Goal: Task Accomplishment & Management: Manage account settings

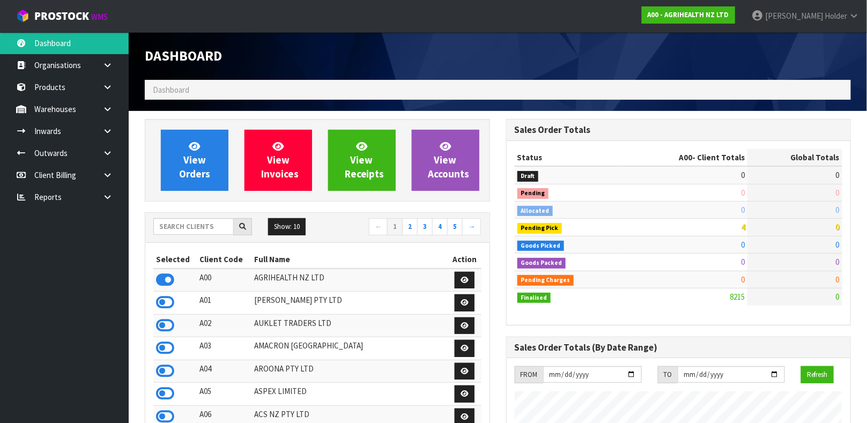
scroll to position [814, 361]
click at [836, 20] on link "[PERSON_NAME]" at bounding box center [805, 16] width 124 height 32
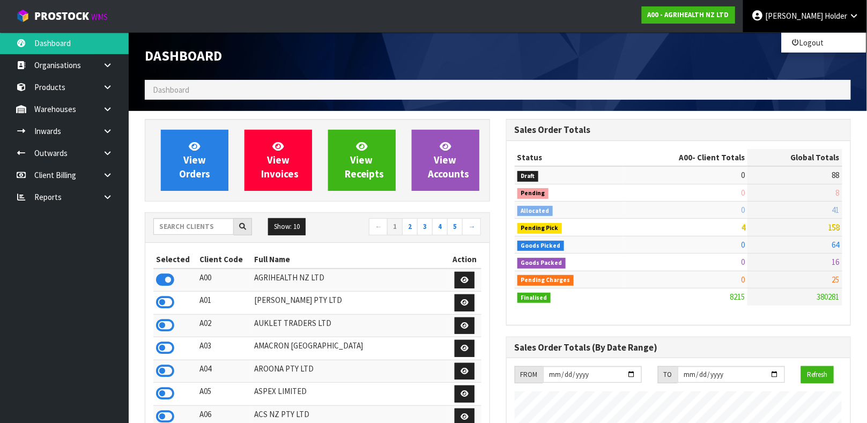
click at [836, 20] on link "[PERSON_NAME]" at bounding box center [805, 16] width 124 height 32
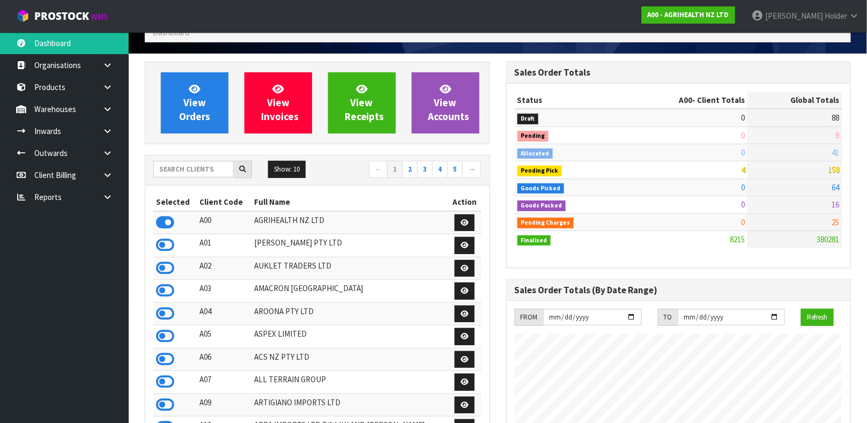
scroll to position [0, 0]
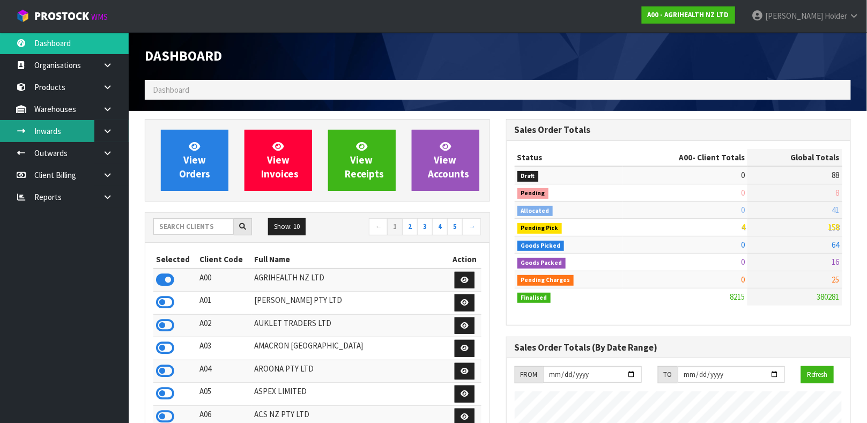
click at [83, 125] on link "Inwards" at bounding box center [64, 131] width 129 height 22
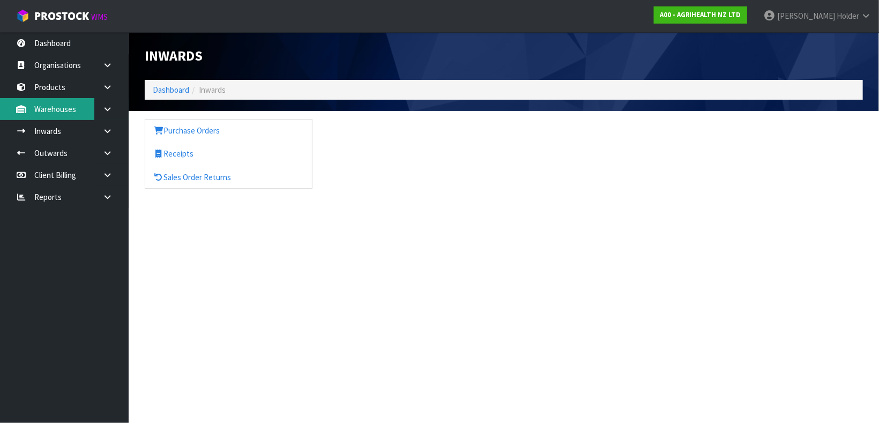
click at [86, 110] on link "Warehouses" at bounding box center [64, 109] width 129 height 22
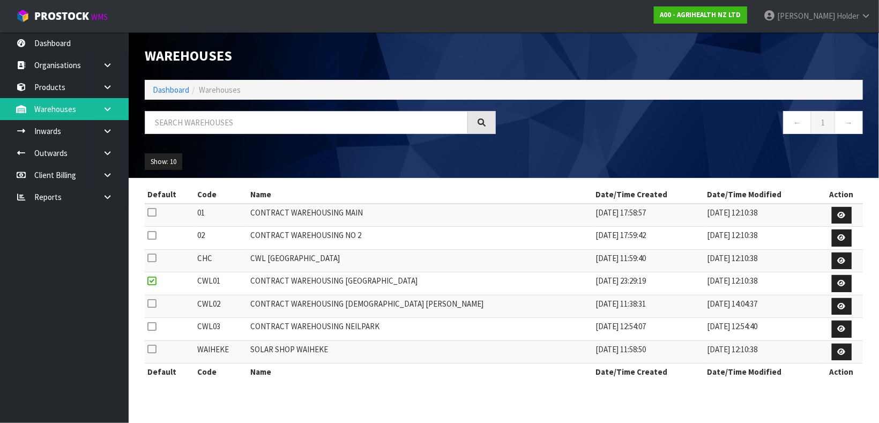
click at [99, 110] on link at bounding box center [111, 109] width 34 height 22
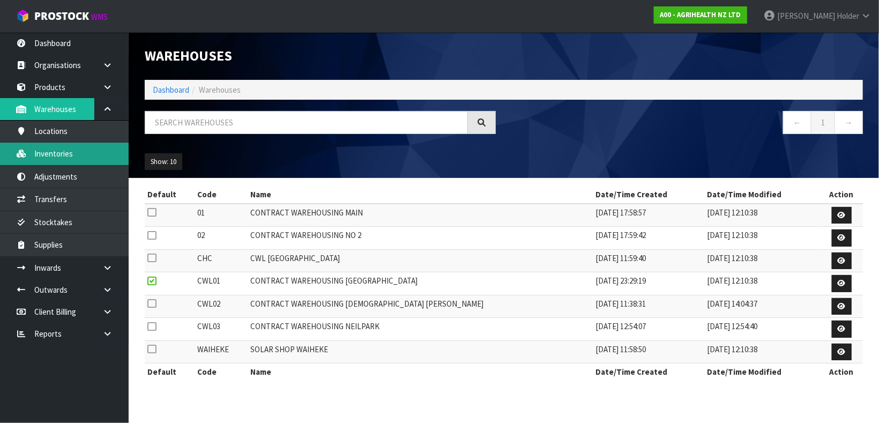
click at [62, 149] on link "Inventories" at bounding box center [64, 154] width 129 height 22
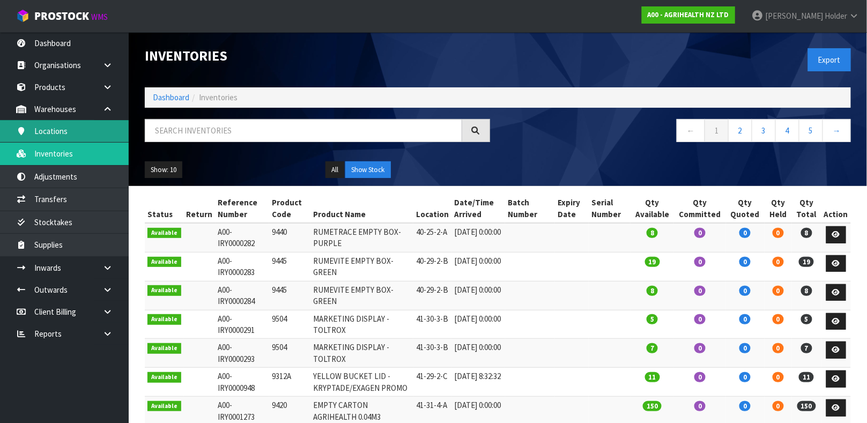
click at [69, 134] on link "Locations" at bounding box center [64, 131] width 129 height 22
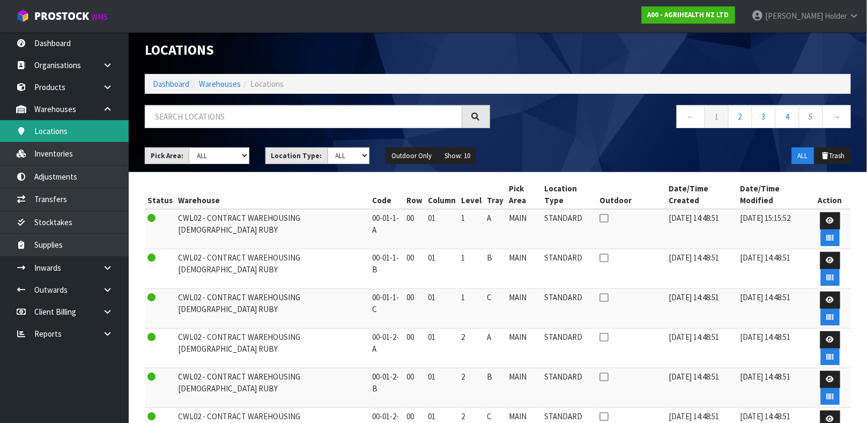
scroll to position [5, 0]
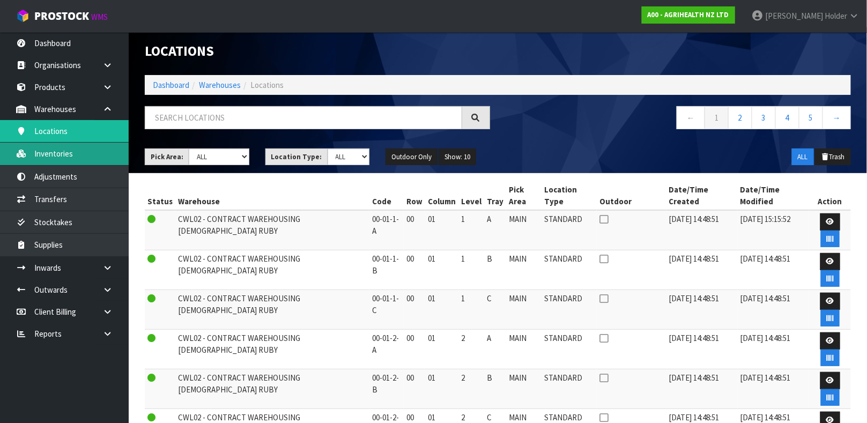
click at [53, 157] on link "Inventories" at bounding box center [64, 154] width 129 height 22
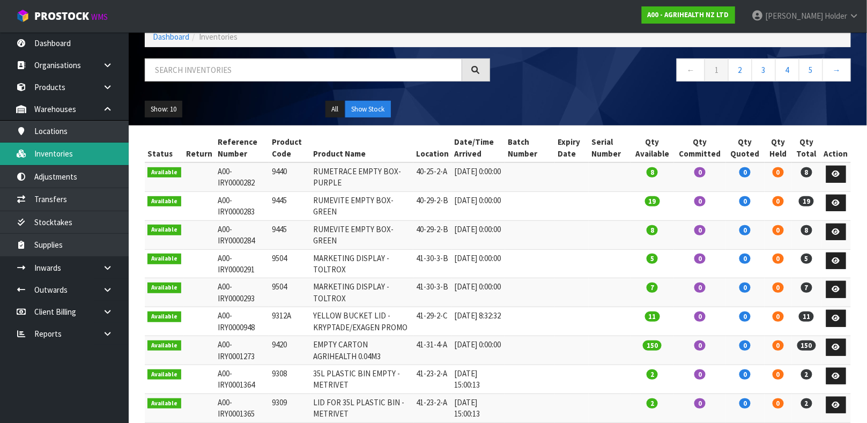
scroll to position [20, 0]
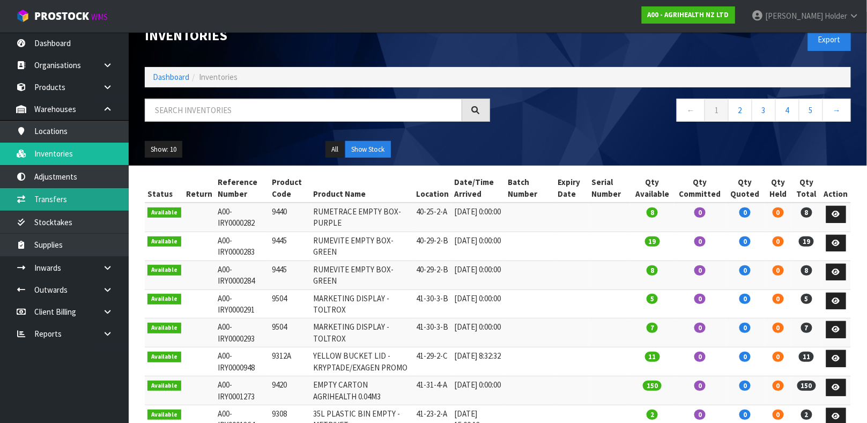
click at [91, 197] on link "Transfers" at bounding box center [64, 199] width 129 height 22
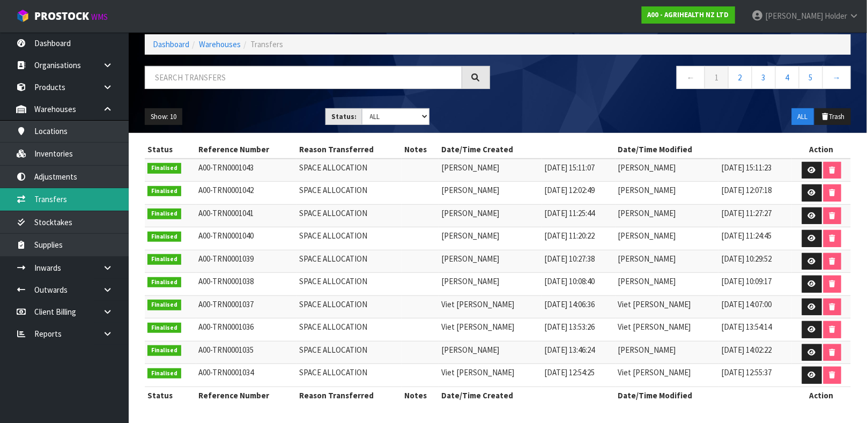
scroll to position [56, 0]
click at [83, 16] on span "ProStock" at bounding box center [61, 16] width 55 height 14
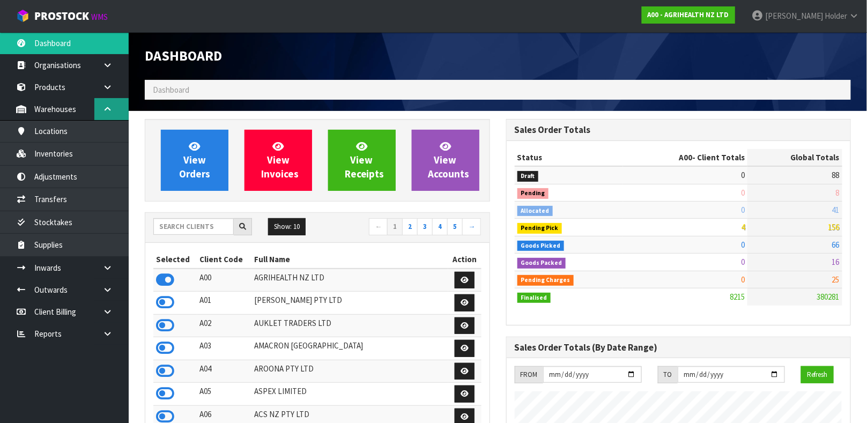
click at [104, 109] on icon at bounding box center [107, 109] width 10 height 8
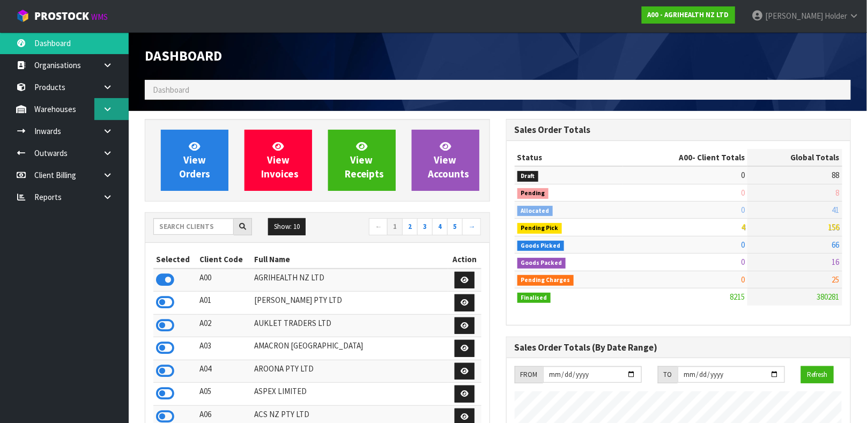
click at [104, 109] on icon at bounding box center [107, 109] width 10 height 8
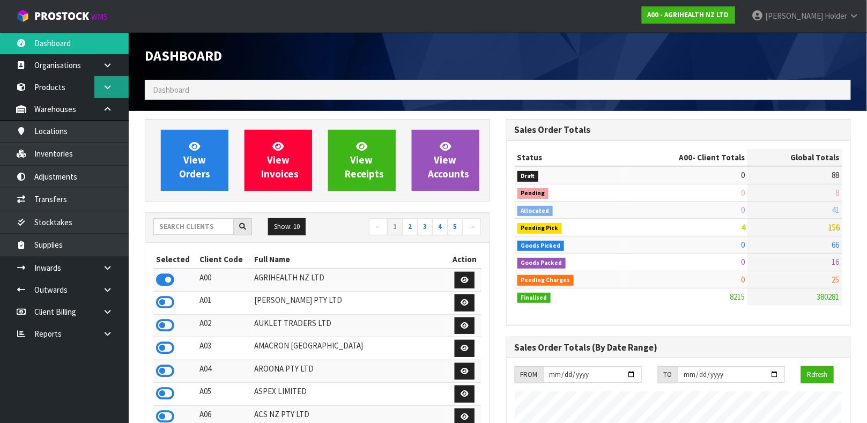
click at [106, 91] on link at bounding box center [111, 87] width 34 height 22
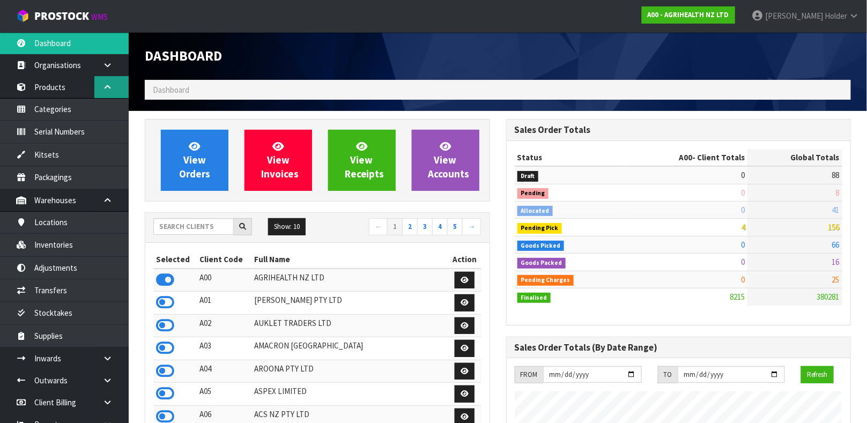
click at [106, 91] on link at bounding box center [111, 87] width 34 height 22
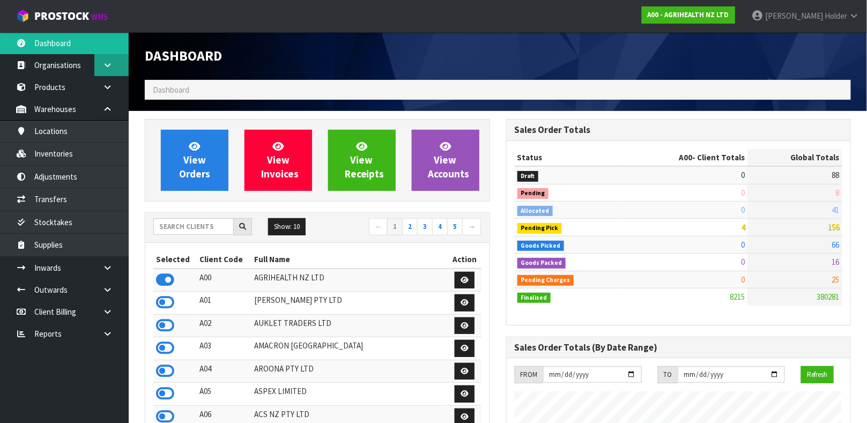
click at [107, 71] on link at bounding box center [111, 65] width 34 height 22
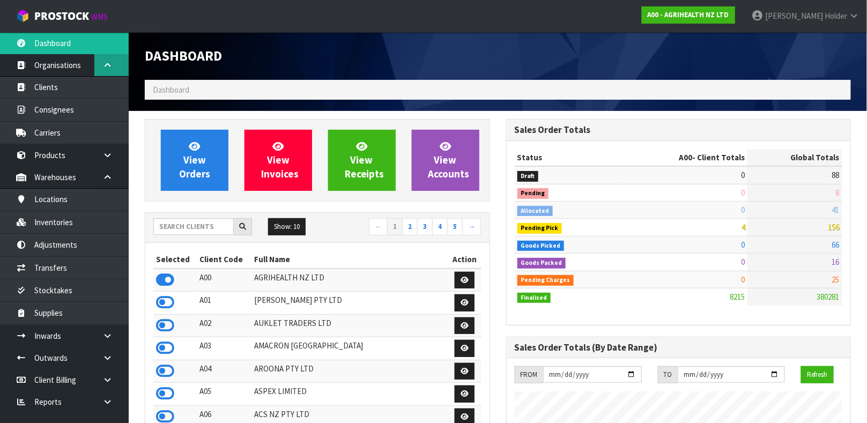
click at [107, 71] on link at bounding box center [111, 65] width 34 height 22
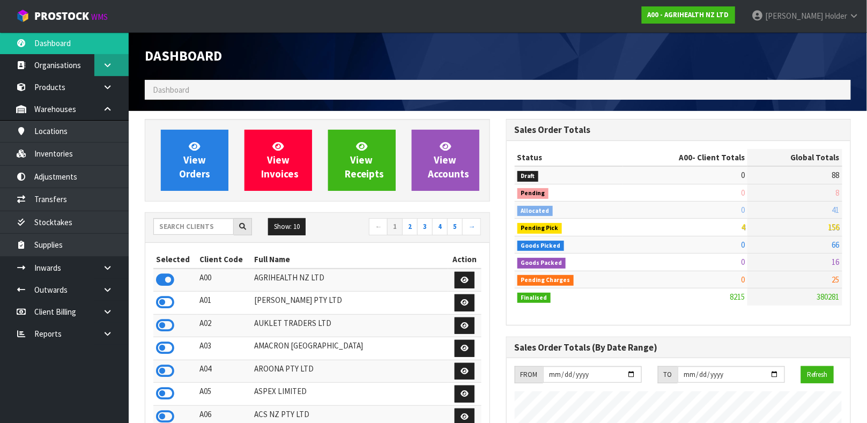
click at [107, 71] on link at bounding box center [111, 65] width 34 height 22
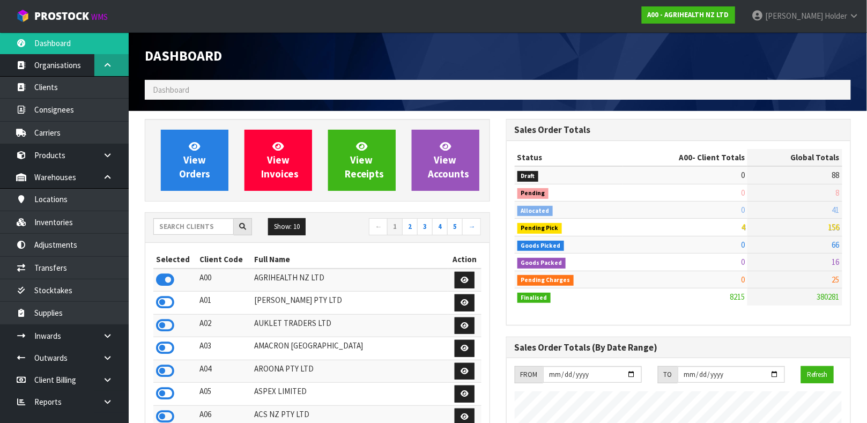
click at [104, 69] on link at bounding box center [111, 65] width 34 height 22
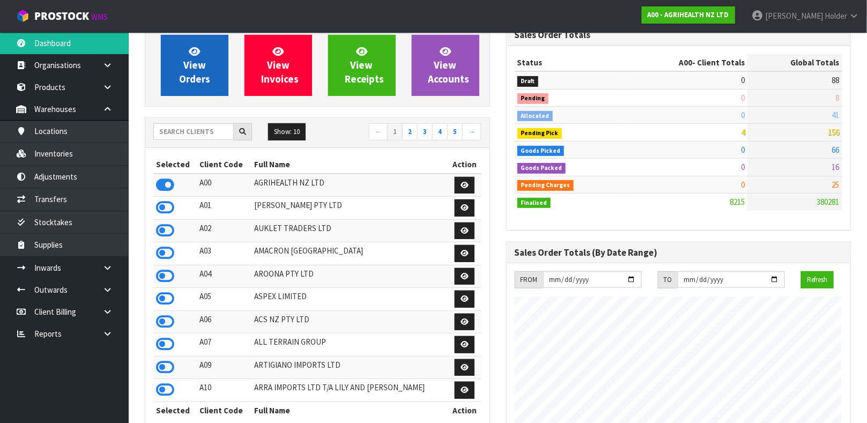
scroll to position [150, 0]
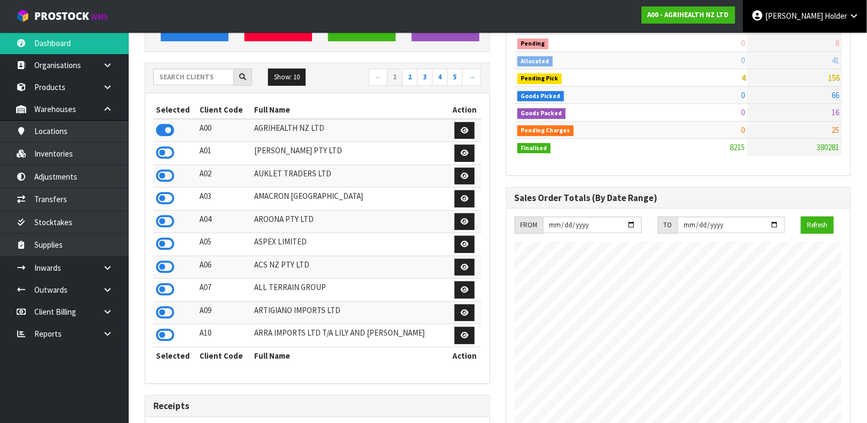
click at [842, 13] on span "Holder" at bounding box center [836, 16] width 23 height 10
click at [829, 39] on link "Logout" at bounding box center [824, 42] width 85 height 14
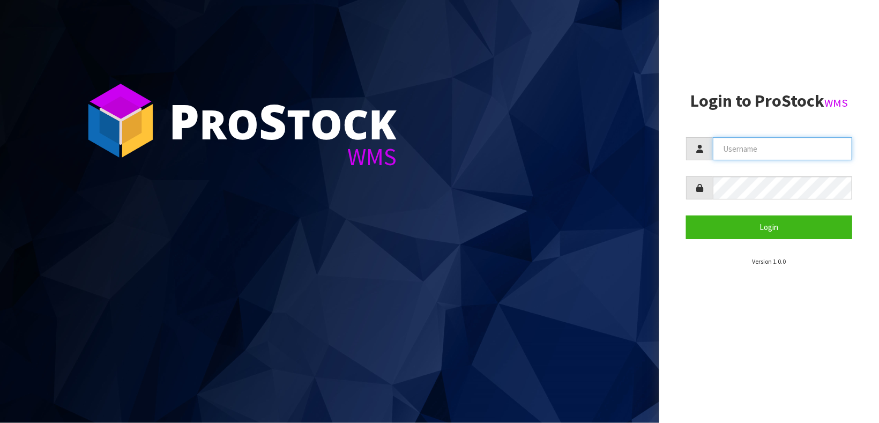
click at [773, 149] on input "text" at bounding box center [782, 148] width 139 height 23
type input "Z"
type input "[PERSON_NAME]"
drag, startPoint x: 783, startPoint y: 151, endPoint x: 639, endPoint y: 61, distance: 170.4
click at [639, 61] on div "P ro S tock WMS Login to ProStock WMS Russell Login Version 1.0.0" at bounding box center [439, 211] width 879 height 423
